Goal: Information Seeking & Learning: Learn about a topic

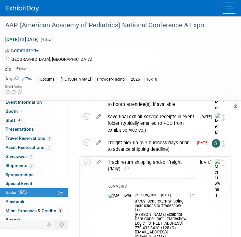
click at [231, 12] on button "Menu" at bounding box center [229, 8] width 14 height 11
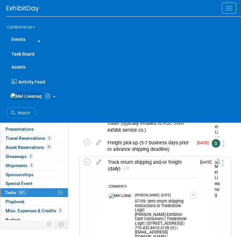
click at [17, 123] on div "Conferences Explore: My Workspaces 2 Go to Workspace: Conferences Marketing Req…" at bounding box center [124, 69] width 235 height 106
click at [18, 115] on span "Search" at bounding box center [22, 113] width 15 height 5
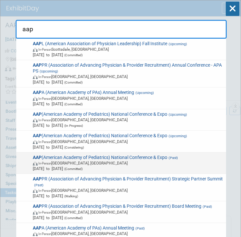
type input "aap"
click at [79, 162] on span "In-Person Denver, CO" at bounding box center [128, 163] width 191 height 6
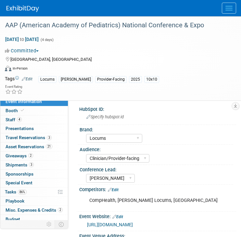
select select "Locums"
select select "Clinician/Provider-facing"
select select "[PERSON_NAME]"
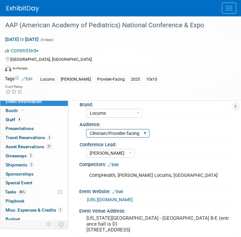
scroll to position [20, 0]
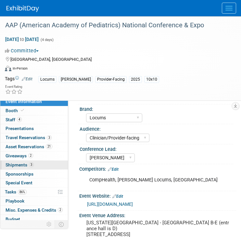
click at [26, 163] on span "Shipments 3" at bounding box center [20, 164] width 28 height 5
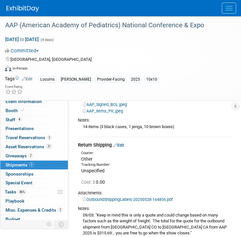
scroll to position [133, 0]
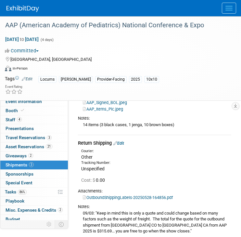
click at [124, 142] on link "Edit" at bounding box center [118, 143] width 11 height 5
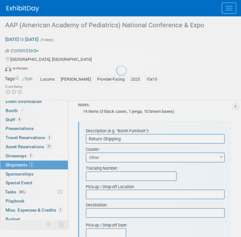
scroll to position [154, 0]
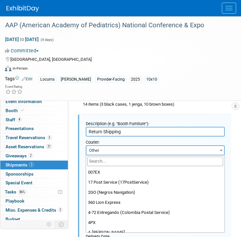
click at [100, 153] on span "Other" at bounding box center [155, 150] width 138 height 9
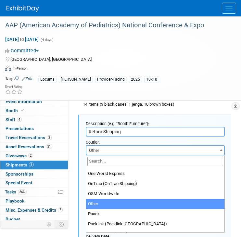
click at [104, 161] on input "search" at bounding box center [155, 161] width 136 height 9
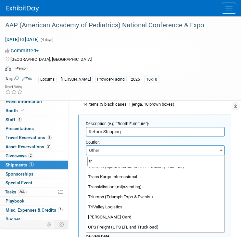
scroll to position [0, 0]
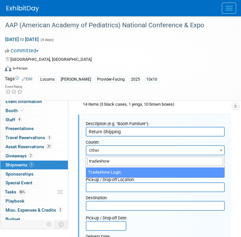
type input "tradeshow"
select select "556"
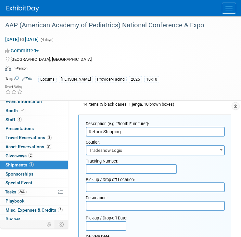
click at [114, 177] on div "Pick-up / Drop-off Location:" at bounding box center [155, 178] width 139 height 9
click at [113, 169] on input "text" at bounding box center [131, 169] width 91 height 10
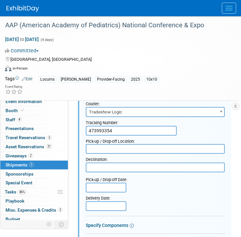
scroll to position [192, 0]
type input "473993354"
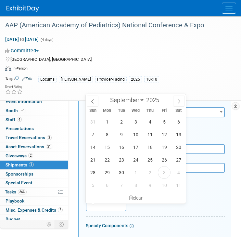
click at [110, 204] on input "text" at bounding box center [106, 207] width 41 height 10
click at [181, 104] on span at bounding box center [179, 101] width 12 height 11
select select "9"
click at [165, 121] on span "3" at bounding box center [164, 121] width 13 height 13
type input "Oct 3, 2025"
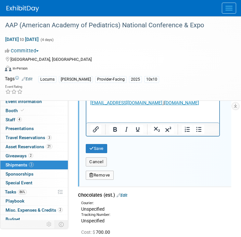
scroll to position [508, 0]
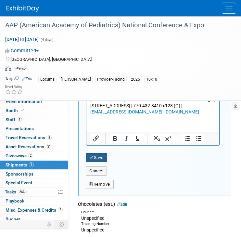
click at [99, 160] on button "Save" at bounding box center [96, 157] width 21 height 9
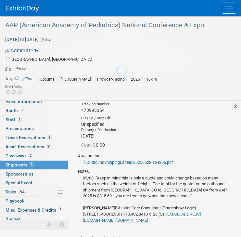
scroll to position [154, 0]
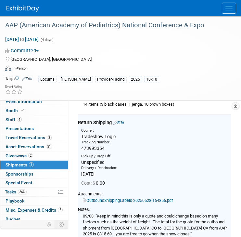
click at [231, 10] on button "Menu" at bounding box center [229, 8] width 14 height 11
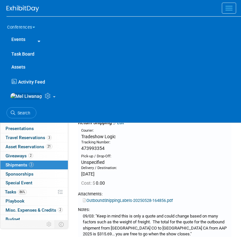
click at [38, 83] on span "Activity Feed" at bounding box center [31, 81] width 27 height 5
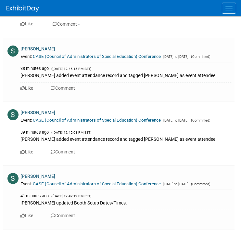
scroll to position [562, 0]
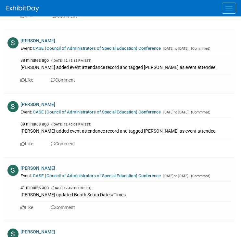
click at [15, 10] on img at bounding box center [23, 9] width 33 height 7
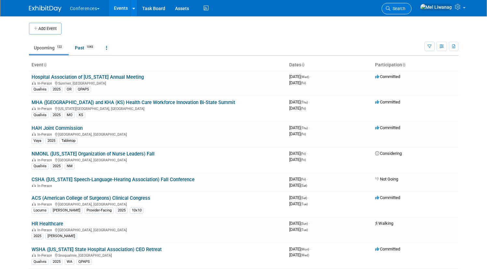
click at [241, 10] on link "Search" at bounding box center [396, 8] width 30 height 11
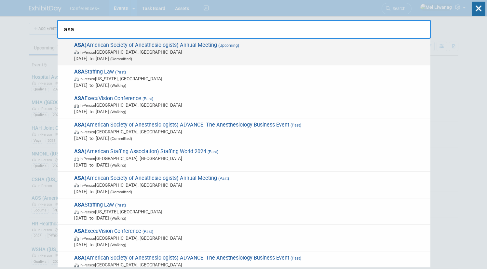
type input "asa"
click at [104, 45] on span "ASA (American Society of Anesthesiologists) Annual Meeting (Upcoming) In-Person…" at bounding box center [249, 52] width 355 height 20
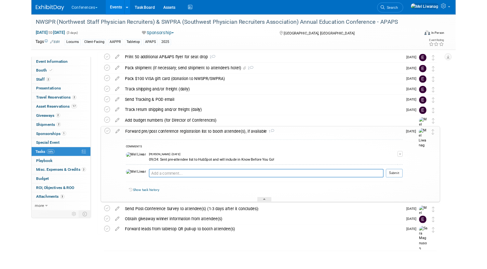
scroll to position [33, 0]
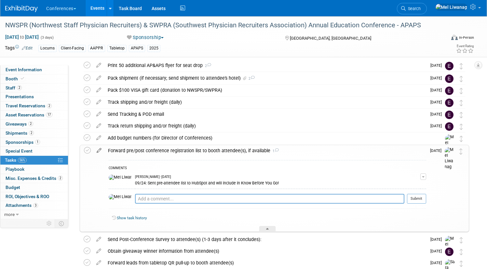
click at [105, 150] on icon at bounding box center [98, 149] width 11 height 8
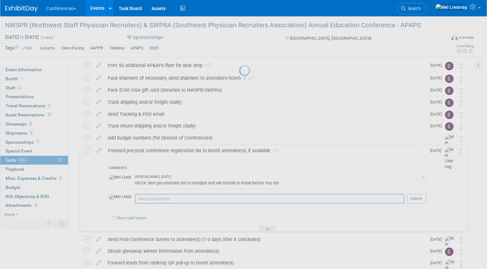
select select "9"
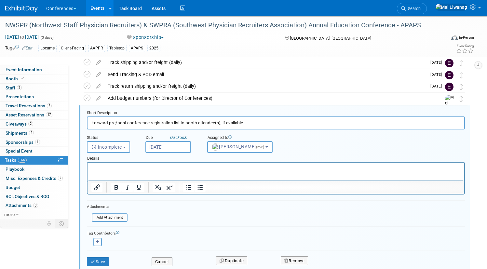
scroll to position [74, 0]
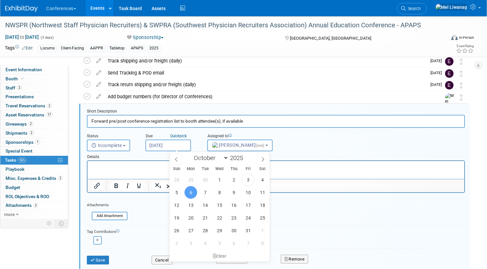
click at [186, 145] on input "Oct 6, 2025" at bounding box center [168, 145] width 46 height 12
click at [241, 227] on span "31" at bounding box center [248, 230] width 13 height 13
type input "Oct 31, 2025"
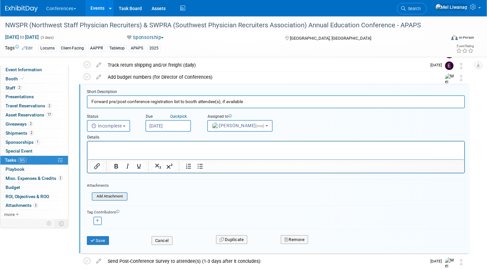
scroll to position [97, 0]
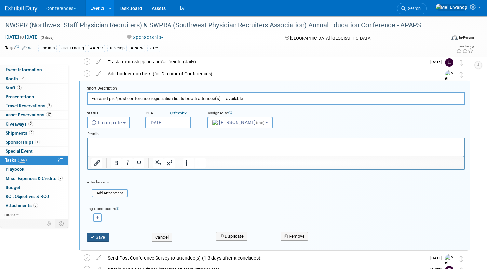
click at [109, 235] on button "Save" at bounding box center [98, 237] width 22 height 9
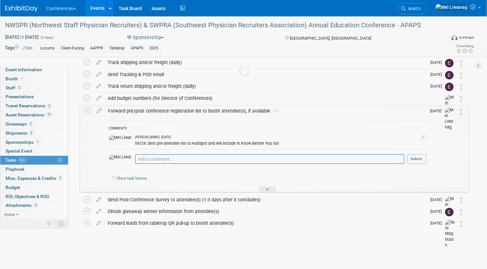
scroll to position [73, 0]
click at [216, 110] on div "Forward pre/post conference registration list to booth attendee(s), if availabl…" at bounding box center [265, 110] width 321 height 11
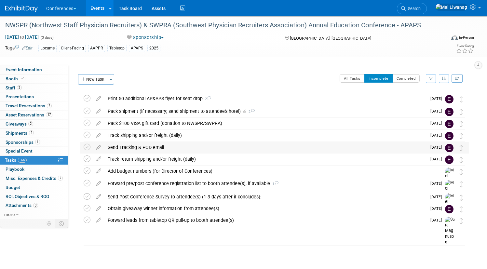
scroll to position [0, 0]
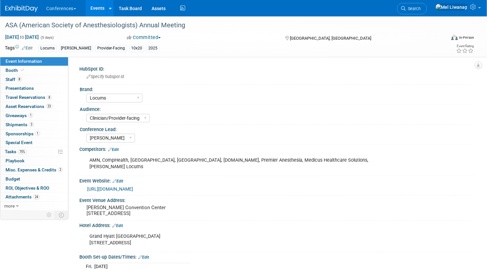
select select "Locums"
select select "Clinician/Provider-facing"
select select "[PERSON_NAME]"
click at [52, 97] on span "Travel Reservations 8" at bounding box center [29, 97] width 46 height 5
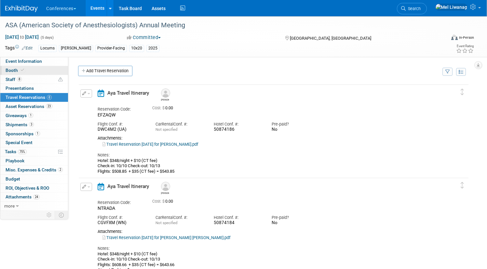
click at [53, 68] on link "Booth" at bounding box center [34, 70] width 68 height 9
select select "10'x20'"
select select "Yes"
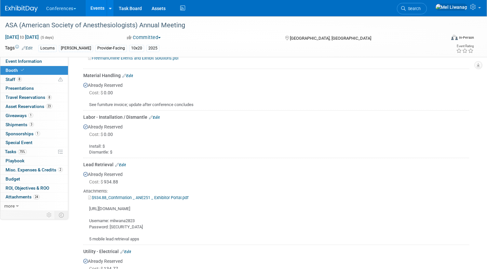
scroll to position [376, 0]
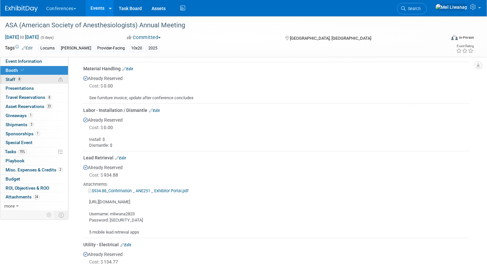
click at [22, 78] on span "Staff 8" at bounding box center [14, 79] width 16 height 5
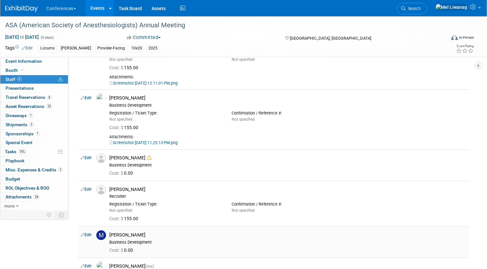
scroll to position [0, 0]
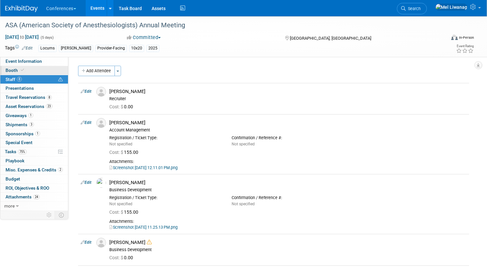
click at [54, 73] on link "Booth" at bounding box center [34, 70] width 68 height 9
select select "10'x20'"
select select "Yes"
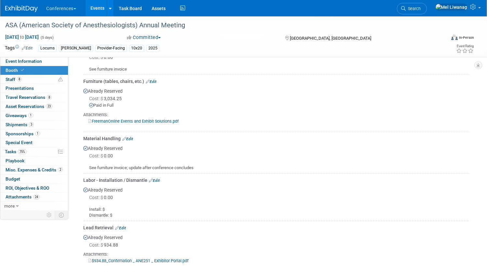
scroll to position [311, 0]
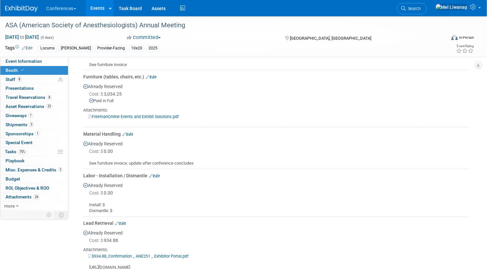
click at [153, 113] on div "FreemanOnline Events and Exhibit Solutions.pdf" at bounding box center [276, 116] width 386 height 7
click at [152, 115] on link "FreemanOnline Events and Exhibit Solutions.pdf" at bounding box center [133, 116] width 90 height 5
click at [427, 5] on link "Search" at bounding box center [412, 8] width 30 height 11
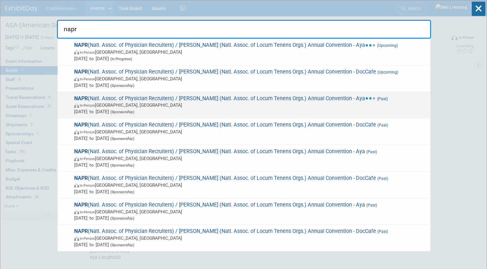
type input "napr"
click at [311, 111] on span "Mar 4, 2025 to Mar 7, 2025 (Sponsorship)" at bounding box center [250, 111] width 353 height 7
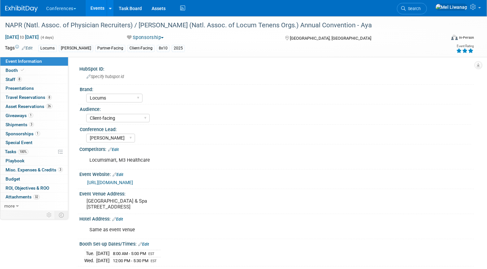
select select "Locums"
select select "Client-facing"
select select "[PERSON_NAME]"
click at [54, 84] on link "0 Presentations 0" at bounding box center [34, 88] width 68 height 9
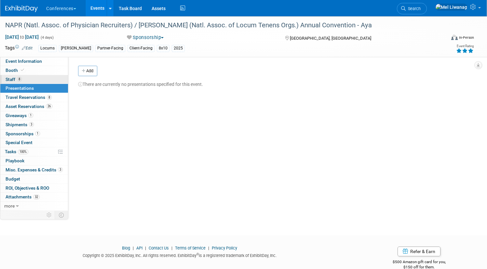
click at [53, 77] on link "8 Staff 8" at bounding box center [34, 79] width 68 height 9
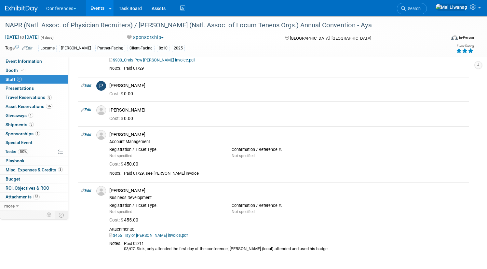
scroll to position [194, 0]
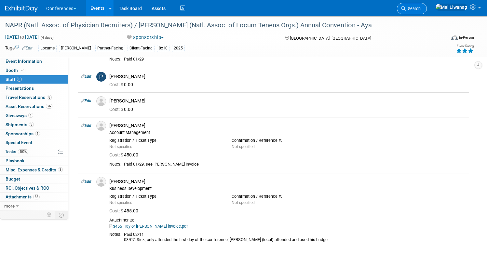
click at [414, 13] on link "Search" at bounding box center [412, 8] width 30 height 11
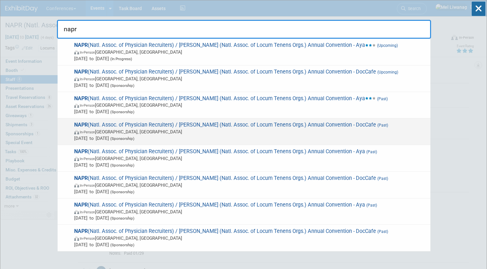
type input "napr"
click at [321, 124] on span "NAPR (Natl. Assoc. of Physician Recruiters) / NALTO (Natl. Assoc. of Locum Tene…" at bounding box center [249, 132] width 355 height 20
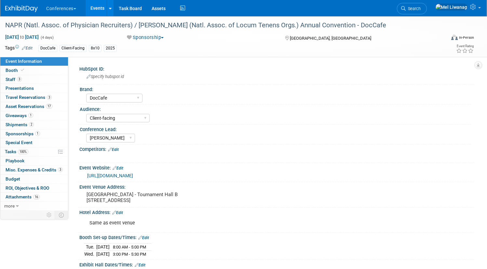
select select "DocCafe"
select select "Client-facing"
select select "[PERSON_NAME]"
click at [61, 82] on link "3 Staff 3" at bounding box center [34, 79] width 68 height 9
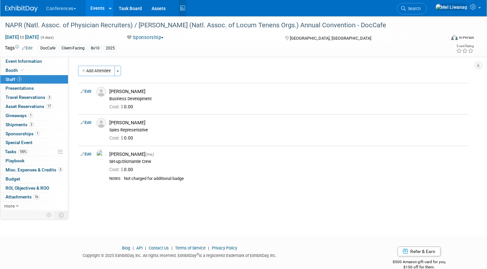
click at [187, 12] on icon at bounding box center [183, 8] width 8 height 10
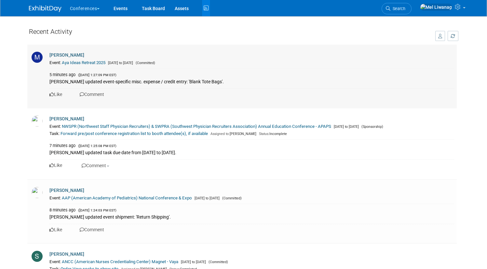
click at [180, 87] on td "[PERSON_NAME] Event: Aya Ideas Retreat 2025 [DATE] to [DATE] (Committed) 5 minu…" at bounding box center [253, 76] width 408 height 63
click at [76, 62] on link "Aya Ideas Retreat 2025" at bounding box center [84, 62] width 44 height 5
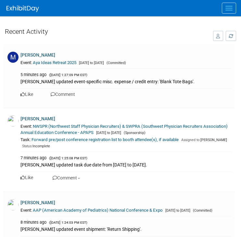
click at [224, 10] on button "Menu" at bounding box center [229, 8] width 14 height 11
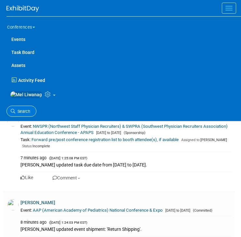
click at [24, 110] on link "Search" at bounding box center [22, 111] width 30 height 11
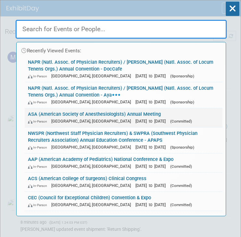
click at [47, 114] on link "ASA (American Society of Anesthesiologists) Annual Meeting In-Person [GEOGRAPHI…" at bounding box center [124, 117] width 198 height 19
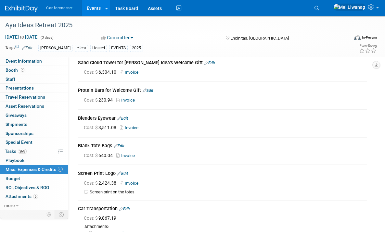
scroll to position [45, 0]
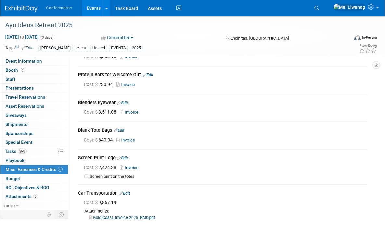
click at [135, 166] on link "Invoice" at bounding box center [130, 168] width 21 height 5
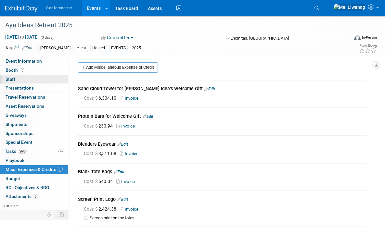
scroll to position [0, 0]
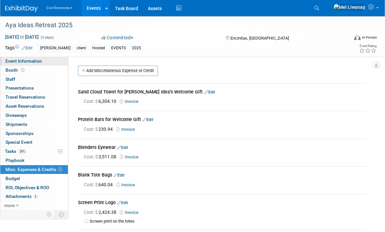
click at [37, 64] on link "Event Information" at bounding box center [34, 61] width 68 height 9
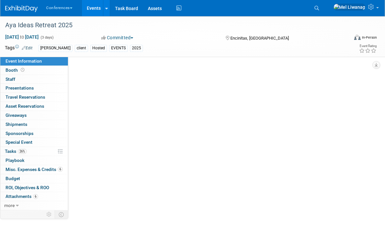
select select "[PERSON_NAME]"
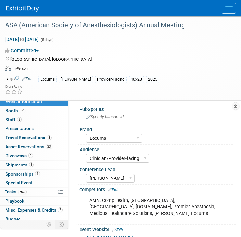
select select "Locums"
select select "Clinician/Provider-facing"
select select "[PERSON_NAME]"
click at [38, 114] on link "Booth" at bounding box center [34, 110] width 68 height 9
select select "10'x20'"
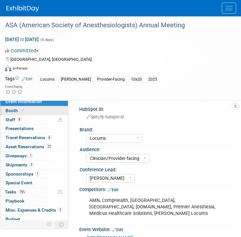
select select "Yes"
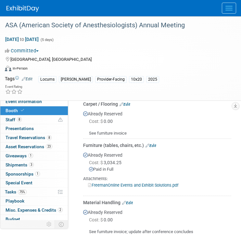
scroll to position [298, 0]
click at [137, 186] on link "FreemanOnline Events and Exhibit Solutions.pdf" at bounding box center [133, 185] width 90 height 5
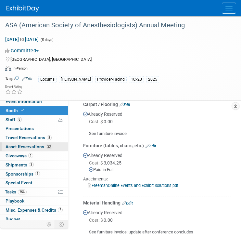
scroll to position [1, 0]
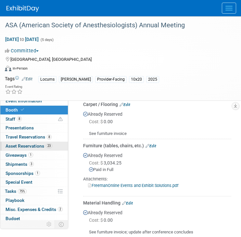
click at [41, 150] on link "23 Asset Reservations 23" at bounding box center [34, 146] width 68 height 9
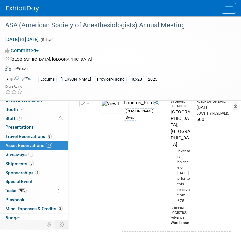
scroll to position [2173, 0]
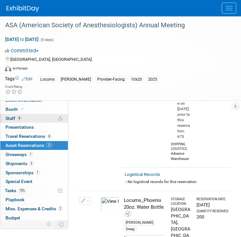
drag, startPoint x: 20, startPoint y: 123, endPoint x: 21, endPoint y: 119, distance: 4.3
click at [20, 123] on link "0 Presentations 0" at bounding box center [34, 127] width 68 height 9
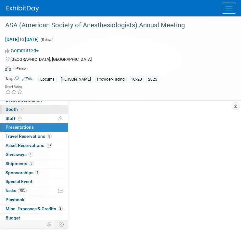
scroll to position [0, 0]
click at [24, 107] on span "Booth" at bounding box center [16, 109] width 20 height 5
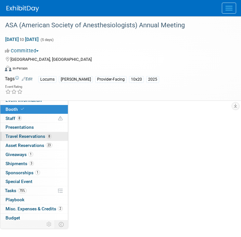
select select "10'x20'"
select select "Yes"
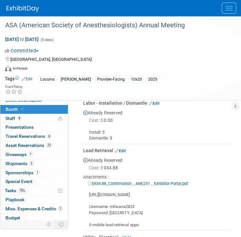
scroll to position [440, 0]
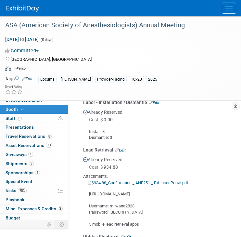
click at [166, 195] on div "https://exhibitor.swap.mge360.com/#/ Username: mliwana2823 Password: bjeffer243…" at bounding box center [157, 207] width 148 height 42
click at [150, 184] on link "$934.88_Confirmation _ ANE251 _ Exhibitor Portal.pdf" at bounding box center [138, 182] width 100 height 5
click at [38, 174] on span "1" at bounding box center [37, 172] width 5 height 5
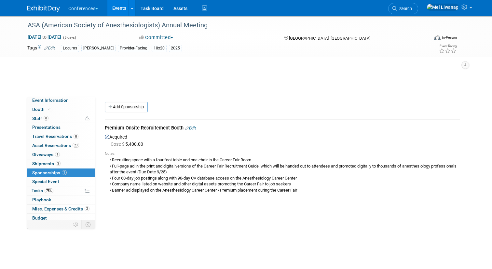
scroll to position [0, 0]
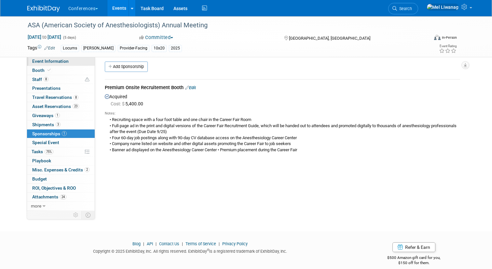
click at [54, 61] on span "Event Information" at bounding box center [50, 61] width 36 height 5
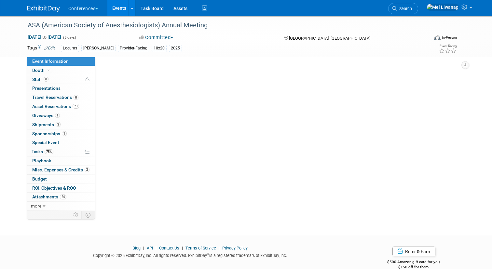
select select "Locums"
select select "Clinician/Provider-facing"
select select "[PERSON_NAME]"
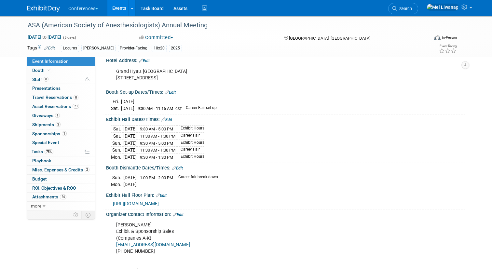
scroll to position [154, 0]
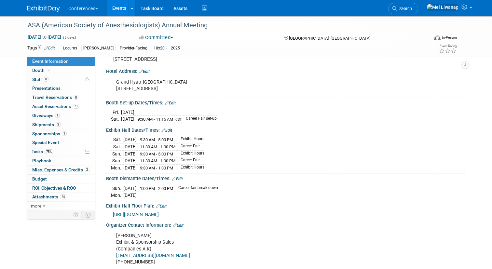
click at [159, 212] on span "https://anes2025.mapyourshow.com/8_0/exhview/index.cfm" at bounding box center [136, 214] width 46 height 5
click at [82, 102] on link "23 Asset Reservations 23" at bounding box center [61, 106] width 68 height 9
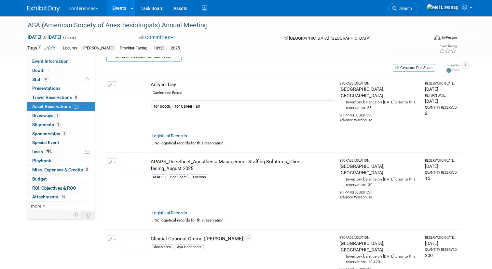
scroll to position [14, 0]
click at [68, 63] on link "Event Information" at bounding box center [61, 61] width 68 height 9
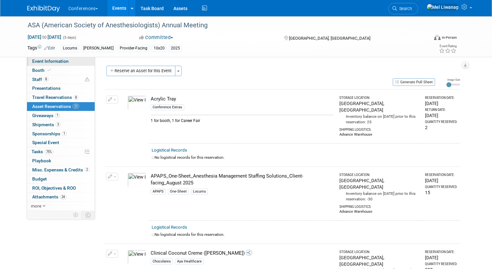
select select "Locums"
select select "Clinician/Provider-facing"
select select "[PERSON_NAME]"
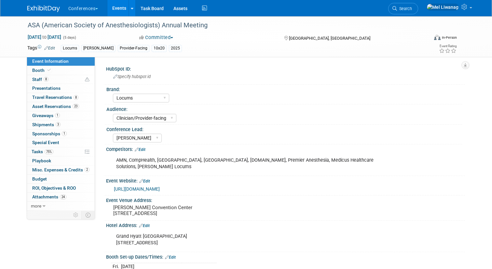
click at [218, 163] on div "AMN, CompHealth, Locumstory, Weatherby, LT.com, Premier Anesthesia, Medicus Hea…" at bounding box center [254, 164] width 284 height 20
click at [165, 161] on div "AMN, CompHealth, Locumstory, Weatherby, LT.com, Premier Anesthesia, Medicus Hea…" at bounding box center [254, 164] width 284 height 20
click at [144, 150] on link "Edit" at bounding box center [140, 149] width 11 height 5
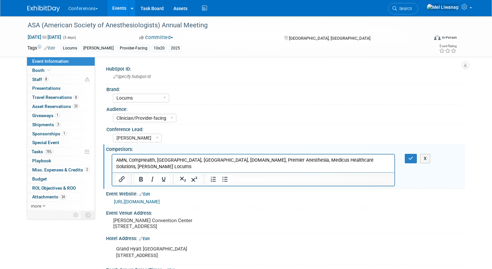
click at [191, 164] on html "AMN, CompHealth, Locumstory, Weatherby, LT.com, Premier Anesthesia, Medicus Hea…" at bounding box center [253, 162] width 282 height 16
click at [160, 160] on p "AMN, CompHealth, Locumstory, Weatherby, LT.com, Premier Anesthesia, Medicus Hea…" at bounding box center [253, 163] width 275 height 13
click at [241, 162] on button "X" at bounding box center [425, 158] width 10 height 9
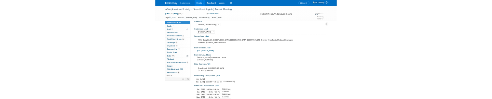
scroll to position [54, 0]
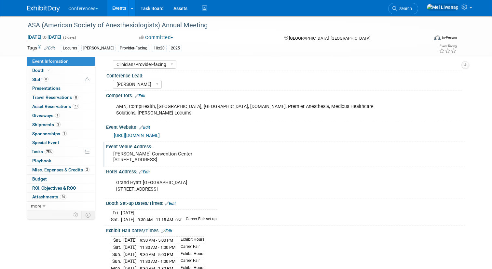
click at [155, 156] on div "Henry B. Gonzalez Convention Center 900 E Market St., San Antonio, TX 78205" at bounding box center [181, 156] width 140 height 15
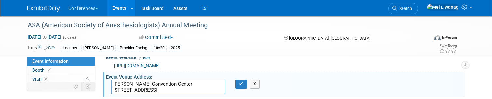
scroll to position [129, 0]
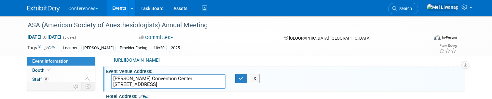
click at [241, 74] on div "X" at bounding box center [242, 78] width 15 height 9
click at [241, 74] on button "button" at bounding box center [241, 78] width 12 height 9
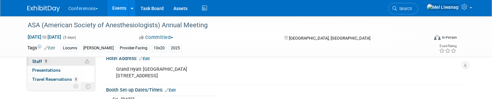
scroll to position [21, 0]
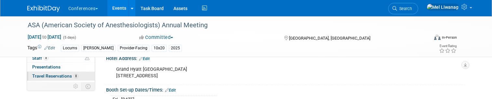
click at [61, 79] on link "8 Travel Reservations 8" at bounding box center [61, 76] width 68 height 9
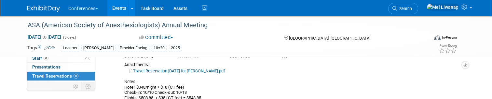
scroll to position [74, 0]
click at [152, 70] on link "Travel Reservation October 10 for SERGIO DAVIS.pdf" at bounding box center [177, 70] width 96 height 5
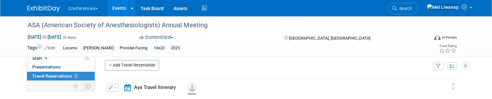
scroll to position [0, 0]
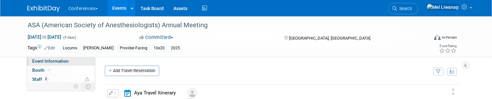
click at [52, 61] on span "Event Information" at bounding box center [50, 61] width 36 height 5
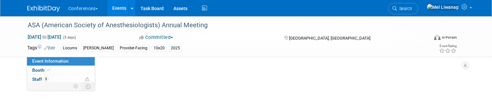
select select "Locums"
select select "Clinician/Provider-facing"
select select "[PERSON_NAME]"
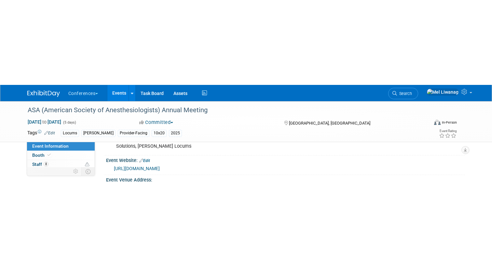
scroll to position [104, 0]
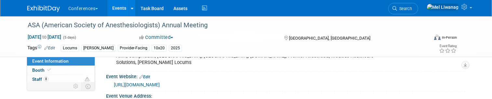
click at [160, 82] on link "[URL][DOMAIN_NAME]" at bounding box center [137, 84] width 46 height 5
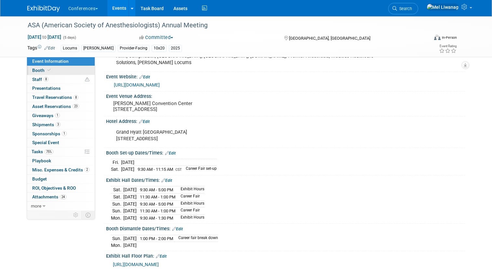
click at [67, 66] on link "Booth" at bounding box center [61, 70] width 68 height 9
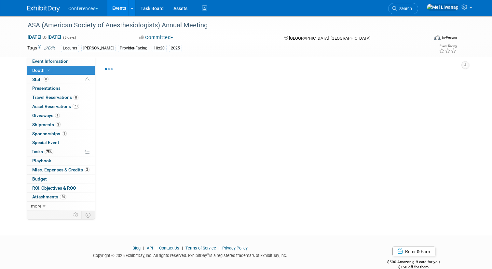
select select "10'x20'"
select select "Yes"
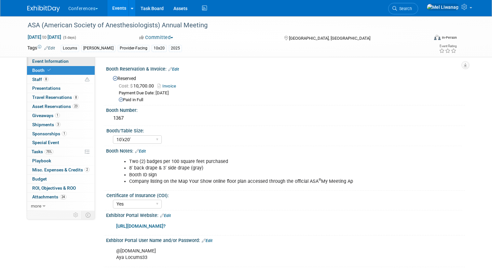
click at [60, 62] on span "Event Information" at bounding box center [50, 61] width 36 height 5
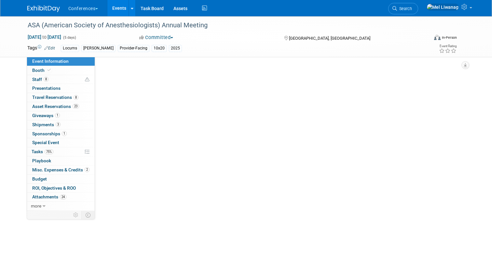
select select "Locums"
select select "Clinician/Provider-facing"
select select "Mel"
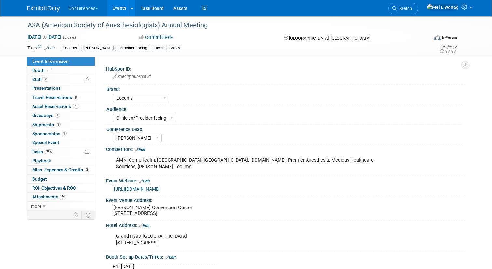
click at [171, 176] on div "Event Website: Edit" at bounding box center [285, 180] width 359 height 8
click at [154, 163] on div "AMN, CompHealth, Locumstory, Weatherby, LT.com, Premier Anesthesia, Medicus Hea…" at bounding box center [254, 164] width 284 height 20
click at [129, 161] on div "AMN, CompHealth, Locumstory, Weatherby, LT.com, Premier Anesthesia, Medicus Hea…" at bounding box center [254, 164] width 284 height 20
click at [118, 160] on div "AMN, CompHealth, Locumstory, Weatherby, LT.com, Premier Anesthesia, Medicus Hea…" at bounding box center [254, 164] width 284 height 20
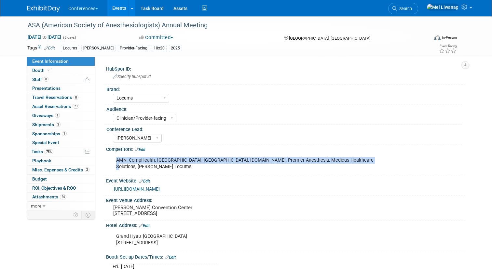
drag, startPoint x: 116, startPoint y: 160, endPoint x: 337, endPoint y: 166, distance: 220.2
click at [241, 166] on div "AMN, CompHealth, Locumstory, Weatherby, LT.com, Premier Anesthesia, Medicus Hea…" at bounding box center [254, 164] width 284 height 20
copy div "AMN, CompHealth, Locumstory, Weatherby, LT.com, Premier Anesthesia, Medicus Hea…"
click at [207, 13] on icon at bounding box center [204, 8] width 8 height 10
click at [241, 12] on link "Search" at bounding box center [403, 8] width 30 height 11
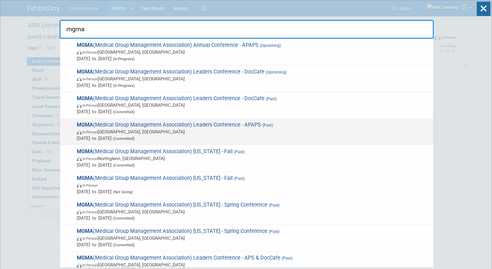
type input "mgma"
click at [241, 130] on span "In-Person Orlando, FL" at bounding box center [253, 131] width 353 height 7
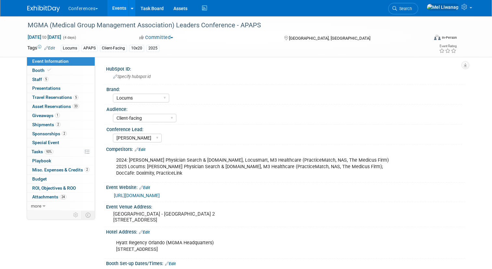
select select "Locums"
select select "Client-facing"
select select "[PERSON_NAME]"
click at [54, 76] on link "5 Staff 5" at bounding box center [61, 79] width 68 height 9
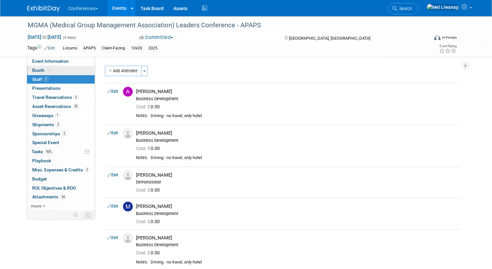
click at [53, 73] on link "Booth" at bounding box center [61, 70] width 68 height 9
select select "10'x20'"
select select "Yes"
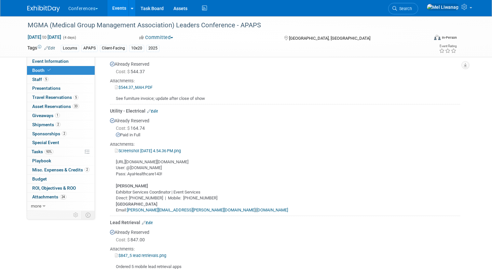
scroll to position [261, 0]
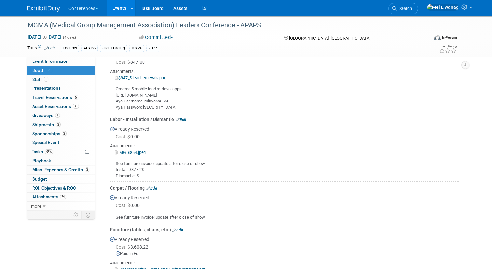
click at [184, 117] on link "Edit" at bounding box center [181, 119] width 11 height 5
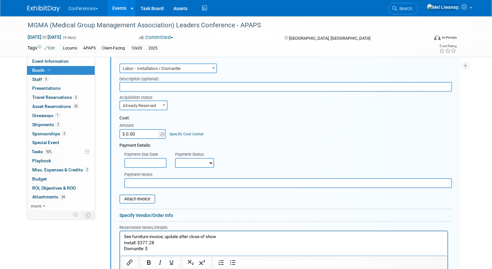
scroll to position [499, 0]
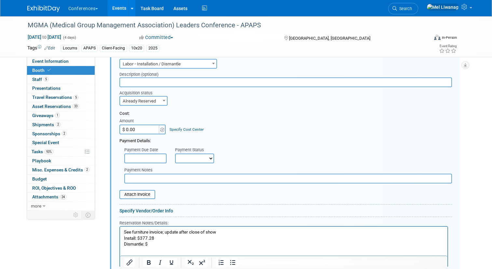
click at [165, 240] on p "See furniture invoice; update after close of show Install: $377.28 Dismantle: $" at bounding box center [284, 238] width 320 height 18
click at [156, 246] on p "See furniture invoice; update after close of show Install: $377.28 Dismantle: $" at bounding box center [284, 238] width 320 height 18
click at [139, 129] on input "$ 0.00" at bounding box center [139, 130] width 41 height 10
type input "$ 565.92"
click at [177, 125] on div "Specify Cost Center" at bounding box center [186, 126] width 34 height 12
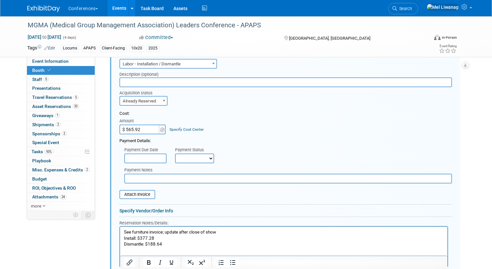
click at [177, 125] on div "Specify Cost Center" at bounding box center [186, 126] width 34 height 12
click at [179, 127] on link "Specify Cost Center" at bounding box center [186, 129] width 34 height 5
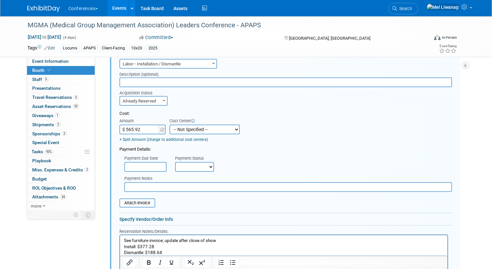
click at [179, 127] on select "-- Not Specified -- Aya Education Aya Healthcare Aya Locums Bespoke Corporate […" at bounding box center [204, 130] width 70 height 10
select select "18965873"
click at [169, 125] on select "-- Not Specified -- Aya Education Aya Healthcare Aya Locums Bespoke Corporate […" at bounding box center [204, 130] width 70 height 10
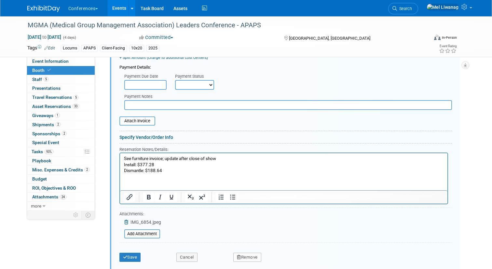
scroll to position [584, 0]
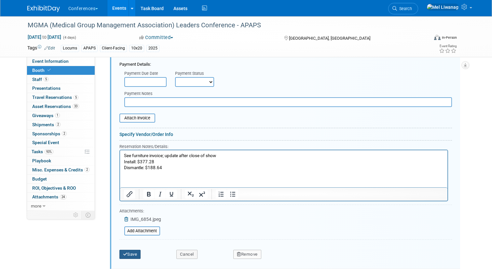
click at [128, 253] on button "Save" at bounding box center [129, 254] width 21 height 9
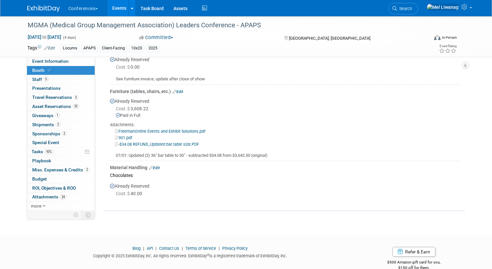
scroll to position [575, 0]
click at [61, 177] on link "Budget" at bounding box center [61, 179] width 68 height 9
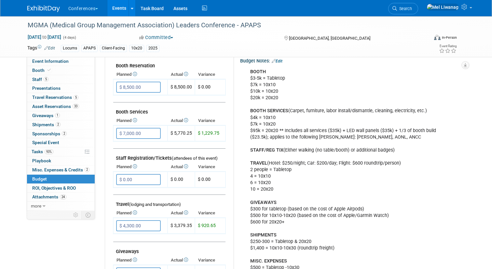
scroll to position [126, 0]
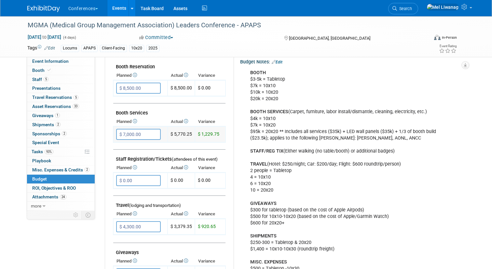
click at [157, 133] on input "$ 7,000.00" at bounding box center [138, 134] width 45 height 11
click at [191, 108] on td "Booth Services" at bounding box center [169, 110] width 112 height 14
click at [415, 11] on link "Search" at bounding box center [403, 8] width 30 height 11
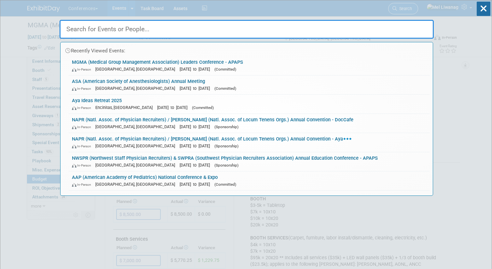
click at [415, 11] on div "Recently Viewed Events: MGMA (Medical Group Management Association) Leaders Con…" at bounding box center [247, 97] width 374 height 195
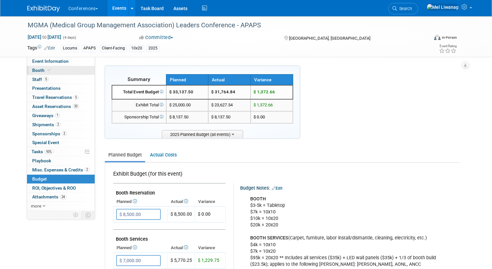
click at [51, 73] on link "Booth" at bounding box center [61, 70] width 68 height 9
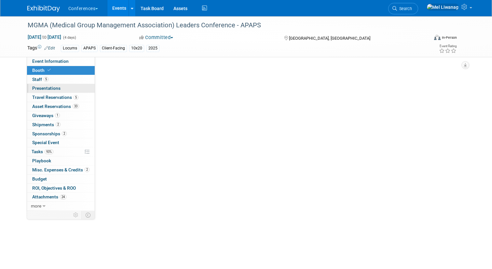
select select "10'x20'"
select select "Yes"
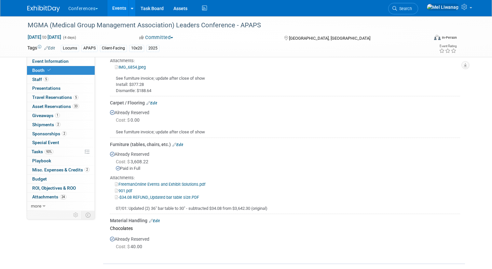
scroll to position [520, 0]
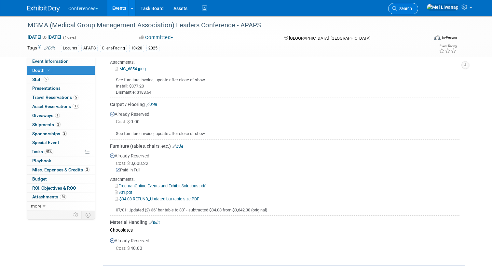
click at [412, 7] on span "Search" at bounding box center [404, 8] width 15 height 5
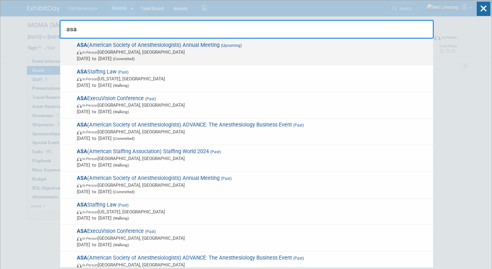
type input "asa"
click at [118, 55] on span "[DATE] to [DATE] (Committed)" at bounding box center [253, 58] width 353 height 7
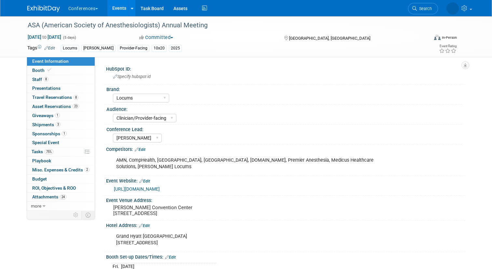
select select "Locums"
select select "Clinician/Provider-facing"
select select "[PERSON_NAME]"
click at [160, 186] on link "[URL][DOMAIN_NAME]" at bounding box center [137, 188] width 46 height 5
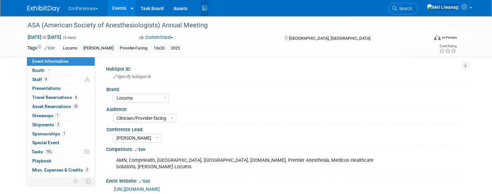
click at [204, 12] on icon at bounding box center [204, 8] width 8 height 10
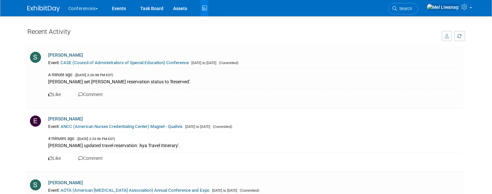
click at [44, 7] on img at bounding box center [43, 9] width 33 height 7
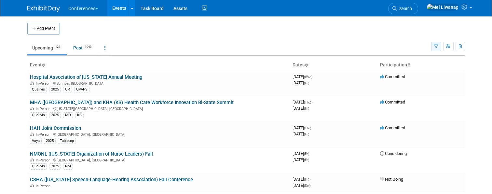
click at [437, 46] on icon "button" at bounding box center [436, 47] width 4 height 4
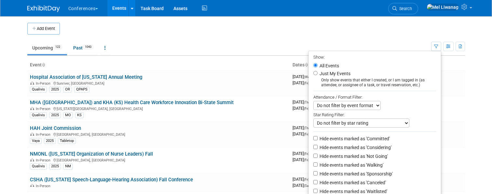
click at [323, 77] on li "Just My Events Only show events that either I created, or I am tagged in (as at…" at bounding box center [374, 79] width 132 height 18
click at [325, 74] on label "Just My Events" at bounding box center [334, 73] width 32 height 7
click at [317, 74] on input "Just My Events" at bounding box center [315, 73] width 4 height 4
radio input "true"
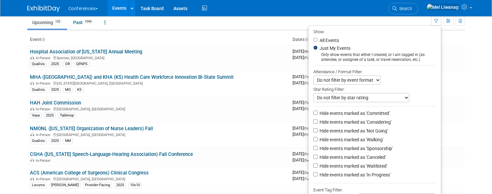
scroll to position [29, 0]
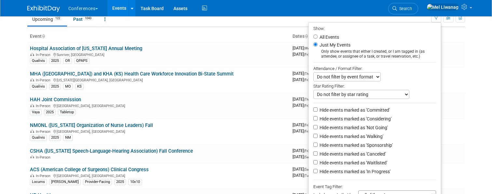
click at [363, 130] on label "Hide events marked as 'Not Going'" at bounding box center [353, 127] width 70 height 7
click at [317, 129] on input "Hide events marked as 'Not Going'" at bounding box center [315, 127] width 4 height 4
checkbox input "true"
click at [367, 167] on li "Hide events marked as 'Waitlisted'" at bounding box center [374, 163] width 132 height 9
click at [367, 166] on label "Hide events marked as 'Waitlisted'" at bounding box center [352, 162] width 69 height 7
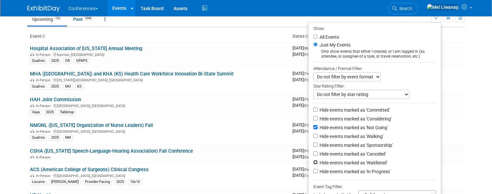
click at [317, 164] on input "Hide events marked as 'Waitlisted'" at bounding box center [315, 162] width 4 height 4
click at [367, 162] on label "Hide events marked as 'Waitlisted'" at bounding box center [352, 162] width 69 height 7
click at [317, 162] on input "Hide events marked as 'Waitlisted'" at bounding box center [315, 162] width 4 height 4
checkbox input "false"
click at [367, 155] on label "Hide events marked as 'Canceled'" at bounding box center [352, 154] width 68 height 7
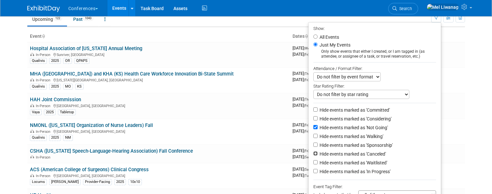
click at [317, 155] on input "Hide events marked as 'Canceled'" at bounding box center [315, 153] width 4 height 4
checkbox input "true"
click at [367, 170] on label "Hide events marked as 'In Progress'" at bounding box center [354, 171] width 72 height 7
click at [317, 170] on input "Hide events marked as 'In Progress'" at bounding box center [315, 171] width 4 height 4
checkbox input "true"
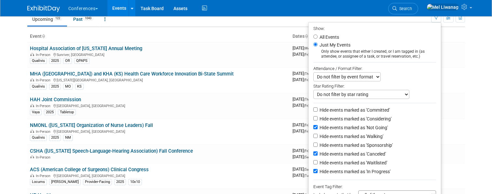
click at [367, 166] on label "Hide events marked as 'Waitlisted'" at bounding box center [352, 162] width 69 height 7
click at [317, 164] on input "Hide events marked as 'Waitlisted'" at bounding box center [315, 162] width 4 height 4
checkbox input "true"
click at [367, 172] on label "Hide events marked as 'In Progress'" at bounding box center [354, 171] width 72 height 7
click at [317, 172] on input "Hide events marked as 'In Progress'" at bounding box center [315, 171] width 4 height 4
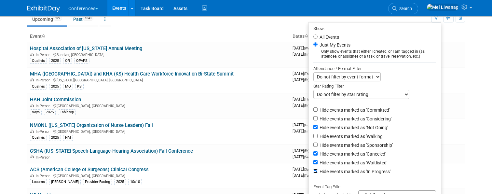
checkbox input "false"
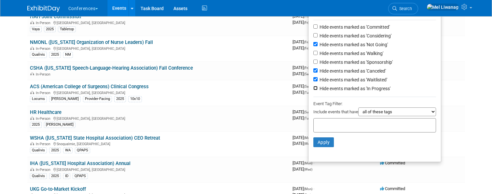
scroll to position [118, 0]
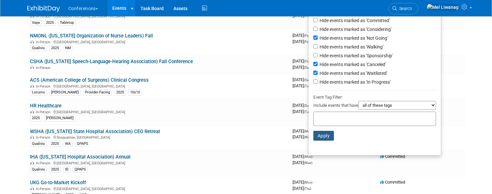
click at [324, 140] on button "Apply" at bounding box center [323, 136] width 21 height 10
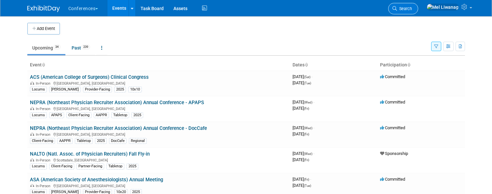
click at [412, 7] on span "Search" at bounding box center [404, 8] width 15 height 5
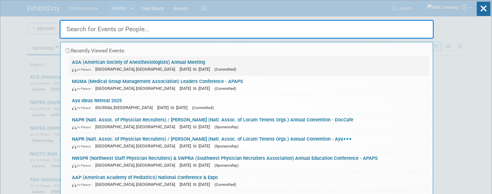
click at [398, 63] on link "ASA (American Society of Anesthesiologists) Annual Meeting In-Person [GEOGRAPHI…" at bounding box center [249, 65] width 361 height 19
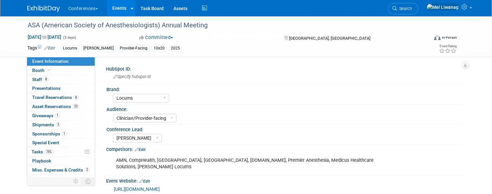
select select "Locums"
select select "Clinician/Provider-facing"
select select "[PERSON_NAME]"
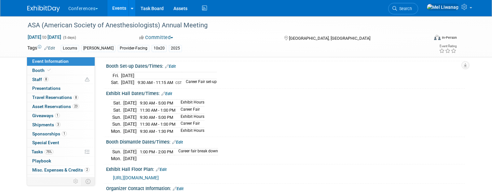
scroll to position [192, 0]
click at [159, 174] on span "[URL][DOMAIN_NAME]" at bounding box center [136, 176] width 46 height 5
